Goal: Task Accomplishment & Management: Use online tool/utility

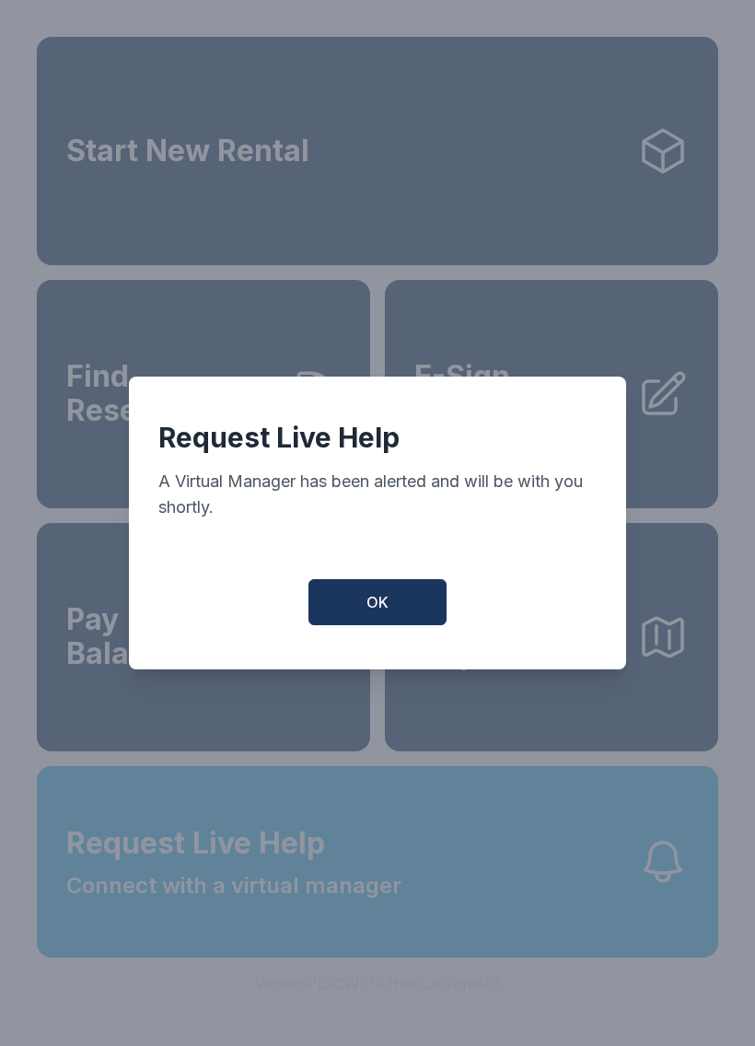
click at [419, 591] on button "OK" at bounding box center [378, 602] width 138 height 46
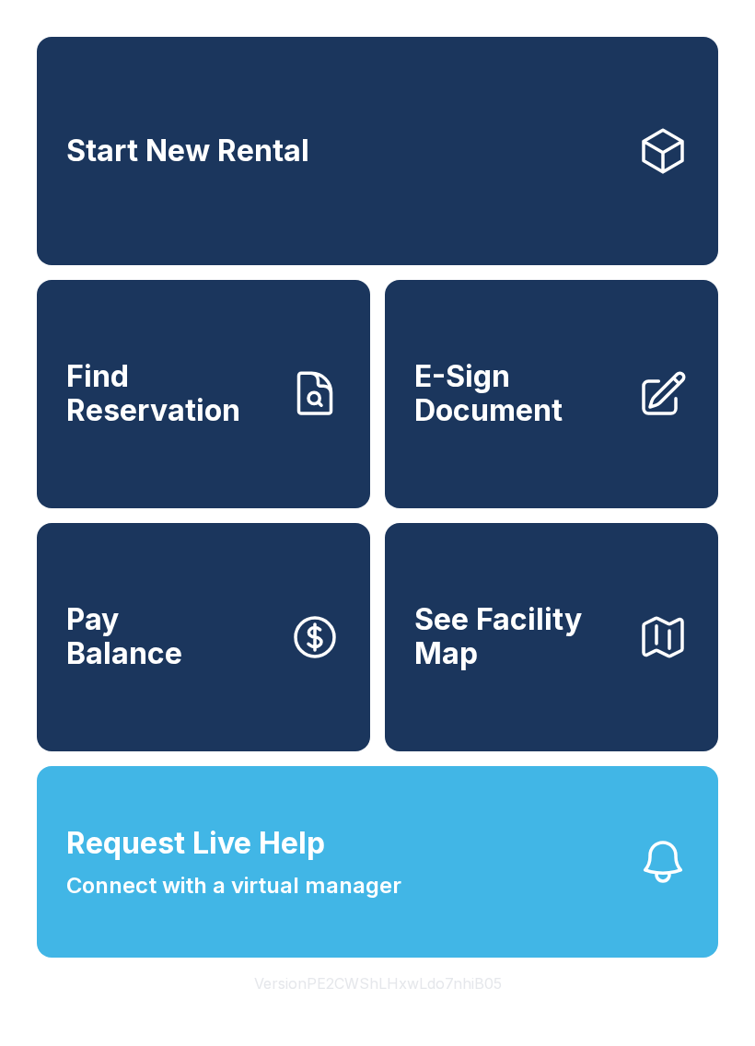
click at [497, 455] on link "E-Sign Document" at bounding box center [551, 394] width 333 height 228
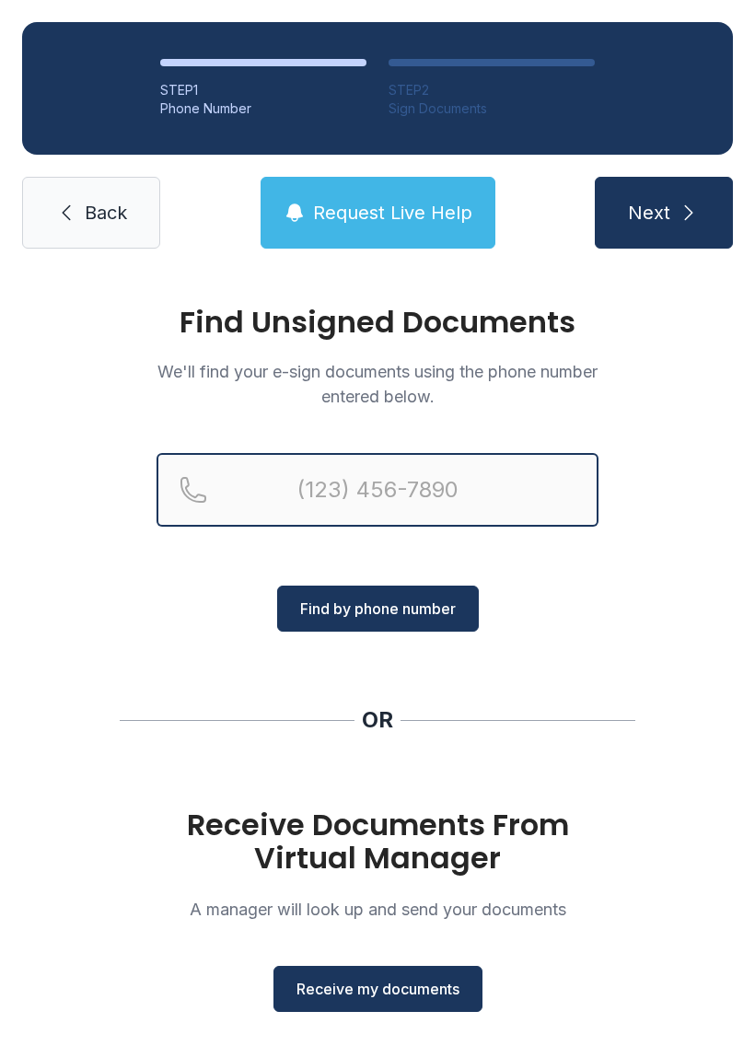
click at [375, 486] on input "Reservation phone number" at bounding box center [378, 490] width 442 height 74
type input "("
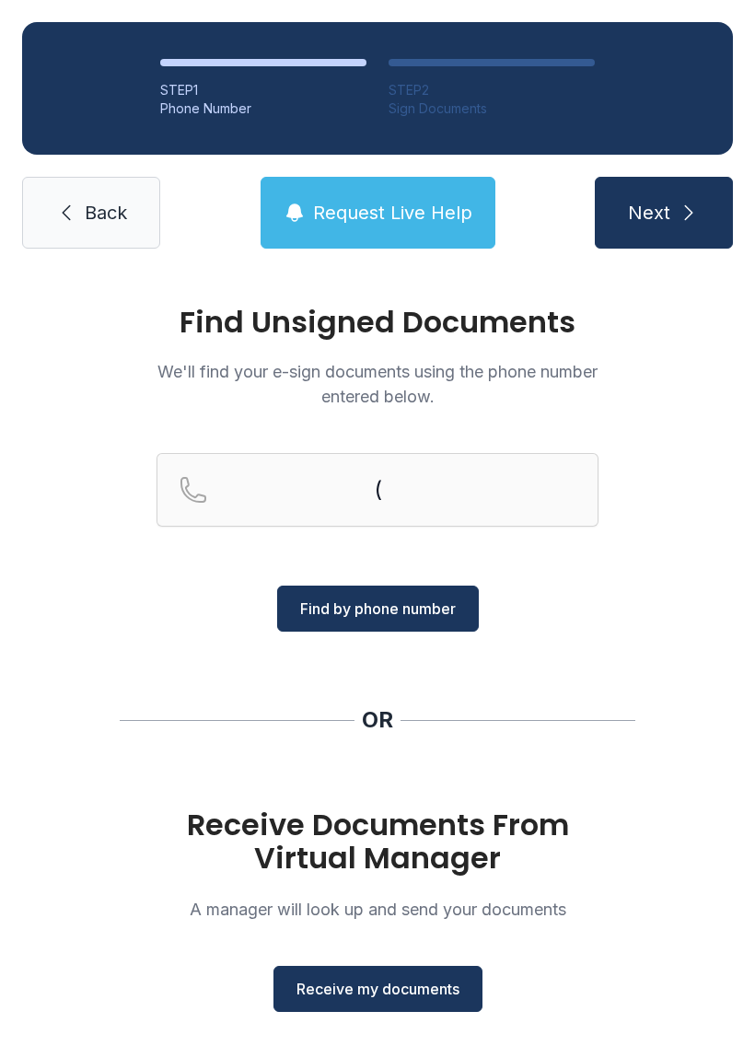
click at [655, 631] on div "Find Unsigned Documents We'll find your e-sign documents using the phone number…" at bounding box center [377, 678] width 755 height 815
click at [449, 992] on span "Receive my documents" at bounding box center [378, 989] width 163 height 22
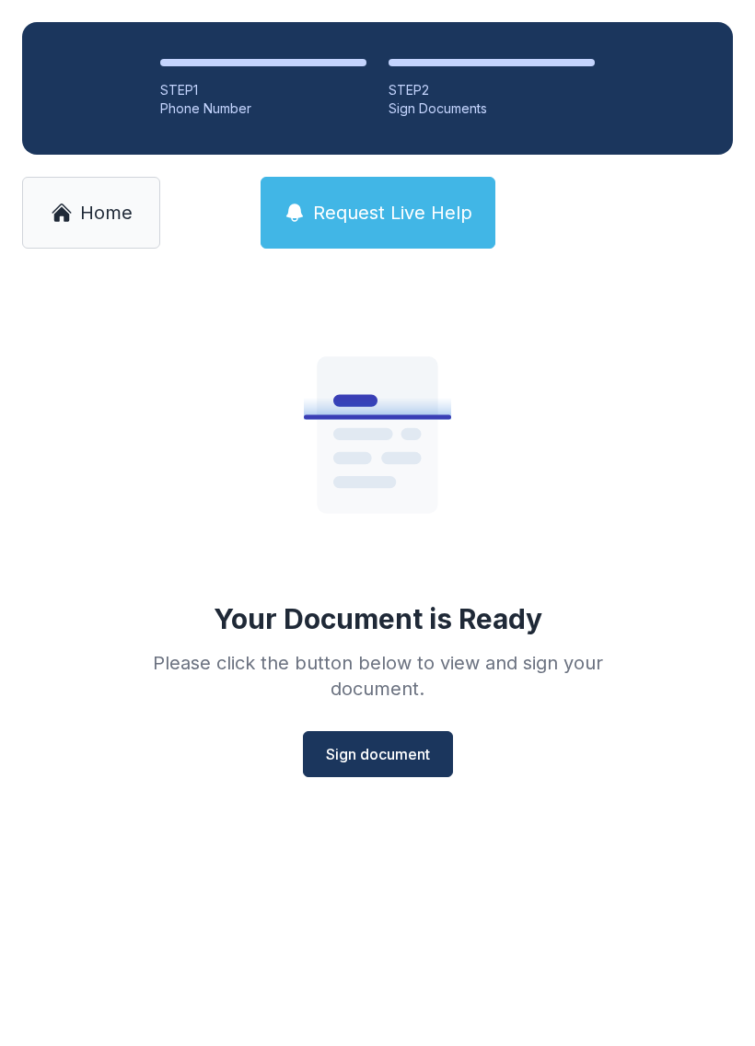
click at [445, 766] on button "Sign document" at bounding box center [378, 754] width 150 height 46
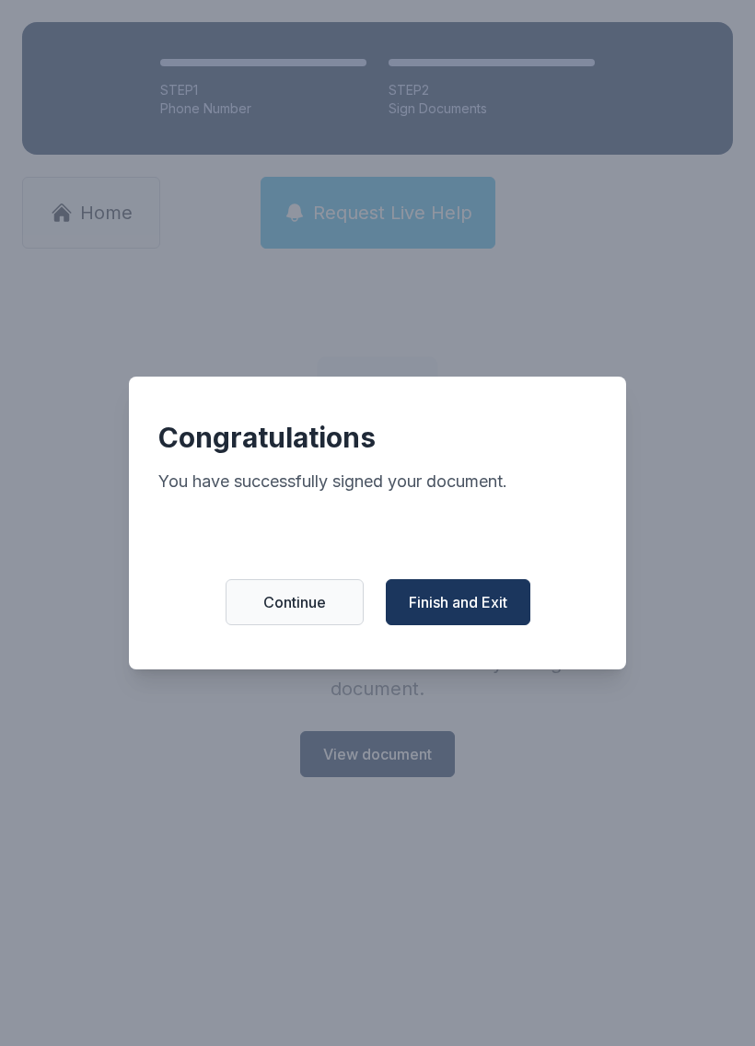
click at [493, 611] on span "Finish and Exit" at bounding box center [458, 602] width 99 height 22
